Goal: Task Accomplishment & Management: Manage account settings

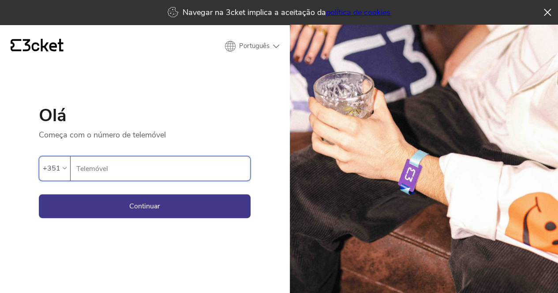
click at [183, 165] on input "Telemóvel" at bounding box center [163, 169] width 174 height 24
type input "916934894"
click at [175, 204] on button "Continuar" at bounding box center [145, 207] width 212 height 24
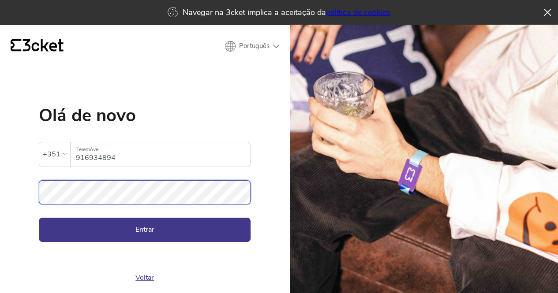
click at [39, 218] on button "Entrar" at bounding box center [145, 230] width 212 height 24
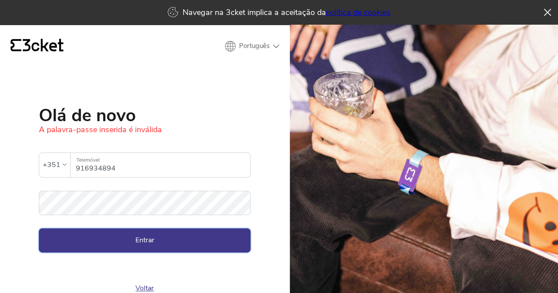
click at [167, 240] on button "Entrar" at bounding box center [145, 241] width 212 height 24
